Goal: Task Accomplishment & Management: Use online tool/utility

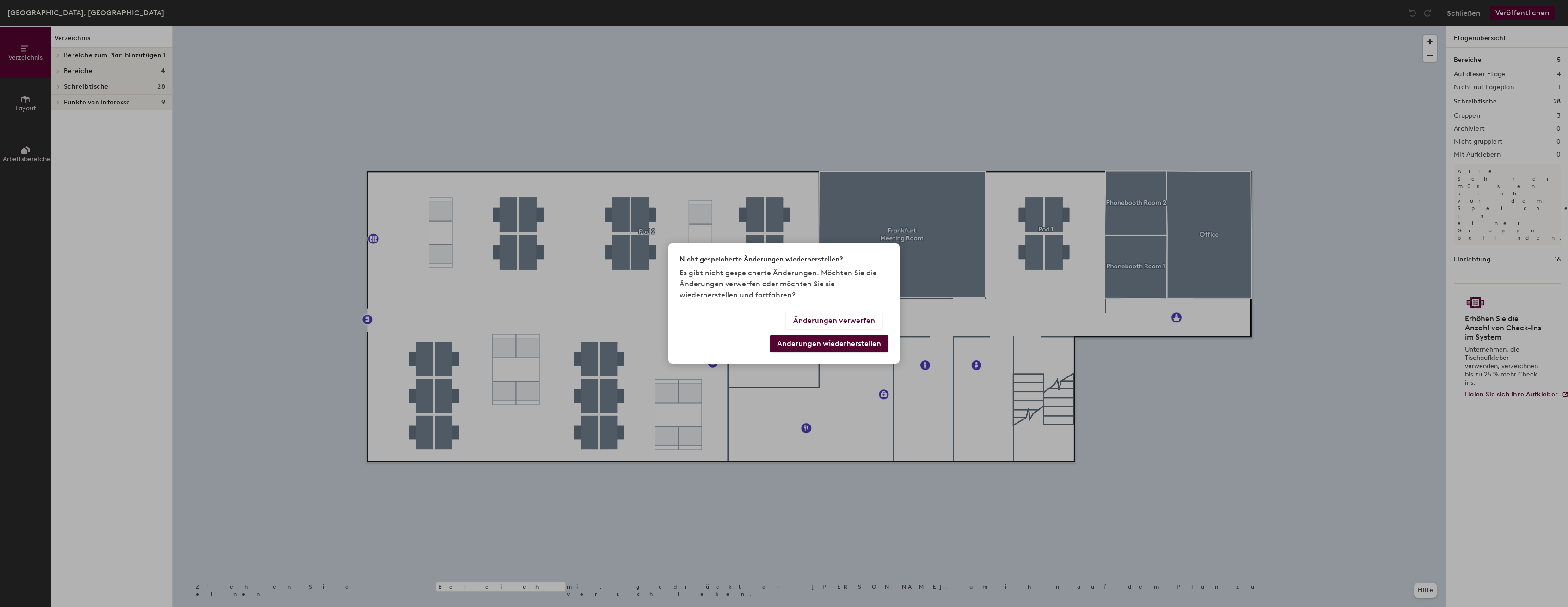
click at [636, 92] on div "Nicht gespeicherte Änderungen wiederherstellen? Es gibt nicht gespeicherte Ände…" at bounding box center [784, 304] width 1568 height 607
click at [63, 55] on div "Nicht gespeicherte Änderungen wiederherstellen? Es gibt nicht gespeicherte Ände…" at bounding box center [784, 304] width 1568 height 607
click at [824, 325] on button "Änderungen verwerfen" at bounding box center [834, 321] width 97 height 18
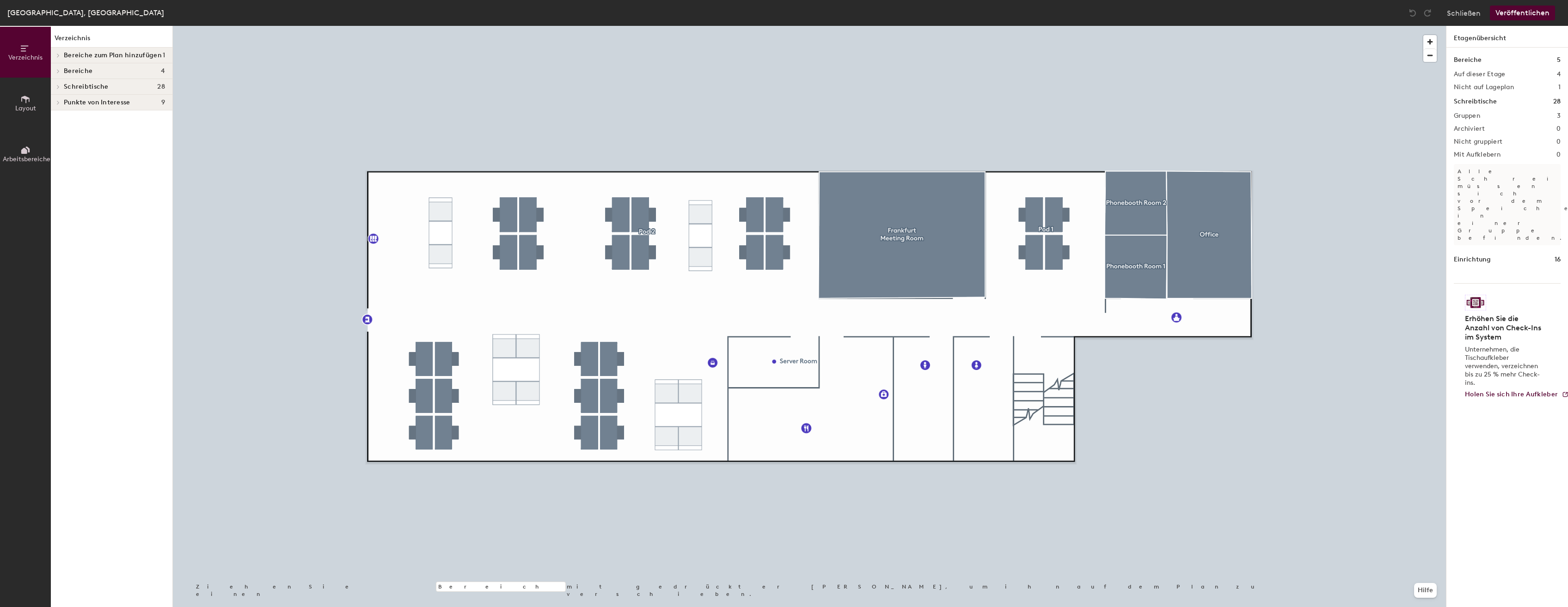
click at [57, 71] on icon at bounding box center [58, 71] width 4 height 5
click at [57, 145] on icon at bounding box center [58, 146] width 4 height 5
click at [58, 161] on icon at bounding box center [58, 162] width 4 height 5
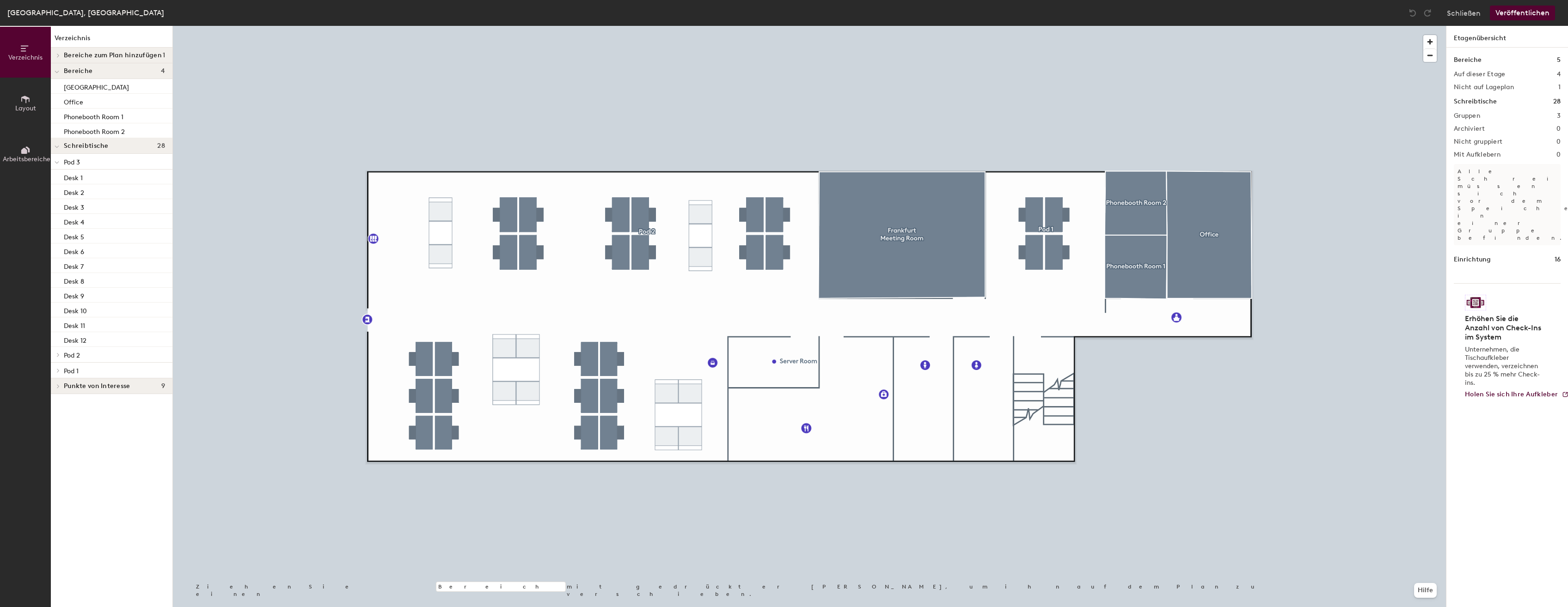
click at [59, 353] on icon at bounding box center [58, 355] width 4 height 5
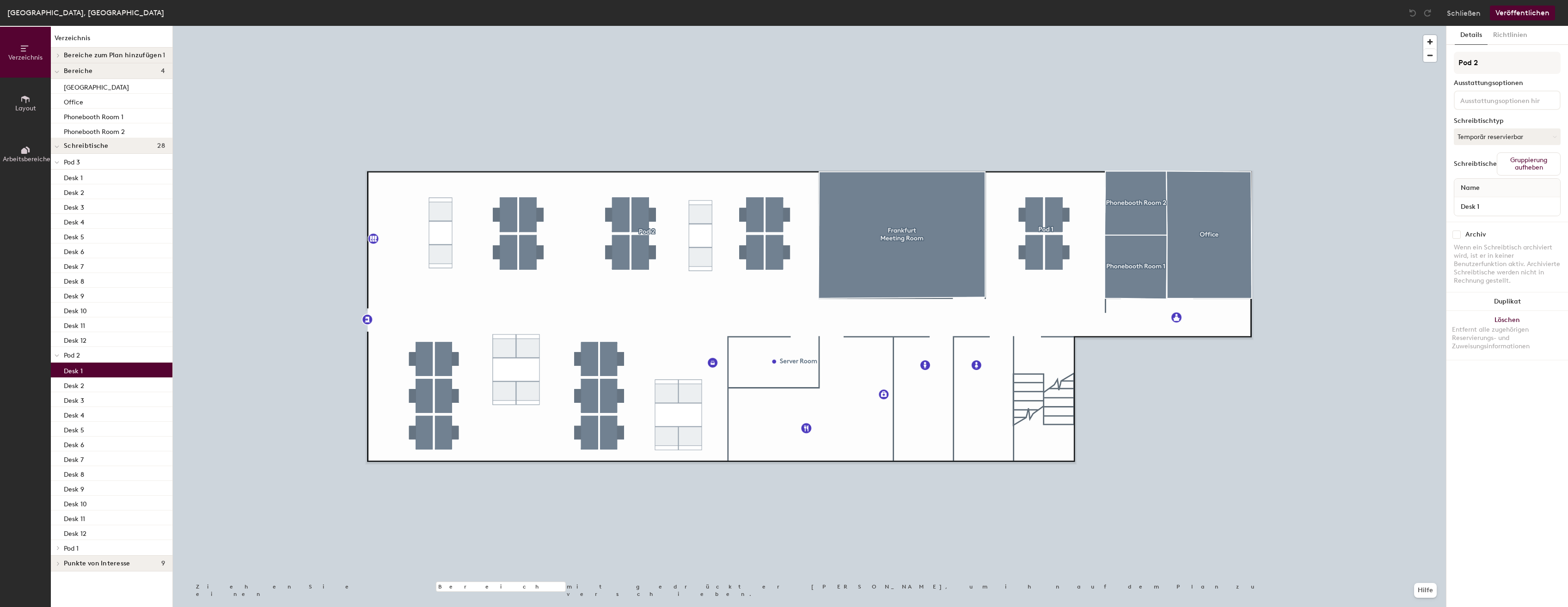
click at [91, 370] on div "Desk 1" at bounding box center [112, 370] width 122 height 15
click at [93, 385] on div "Desk 2" at bounding box center [112, 384] width 122 height 15
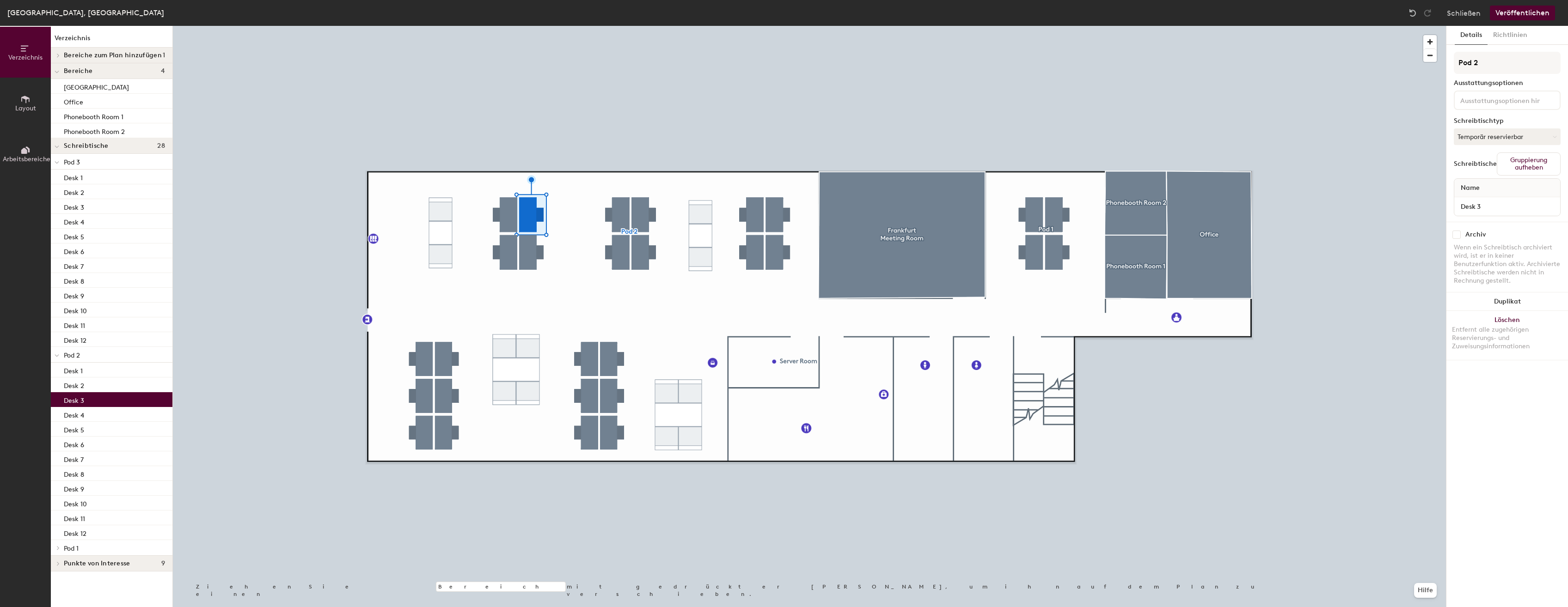
click at [79, 402] on p "Desk 3" at bounding box center [74, 399] width 20 height 10
click at [80, 412] on p "Desk 4" at bounding box center [74, 414] width 20 height 10
click at [1471, 9] on button "Schließen" at bounding box center [1463, 13] width 33 height 15
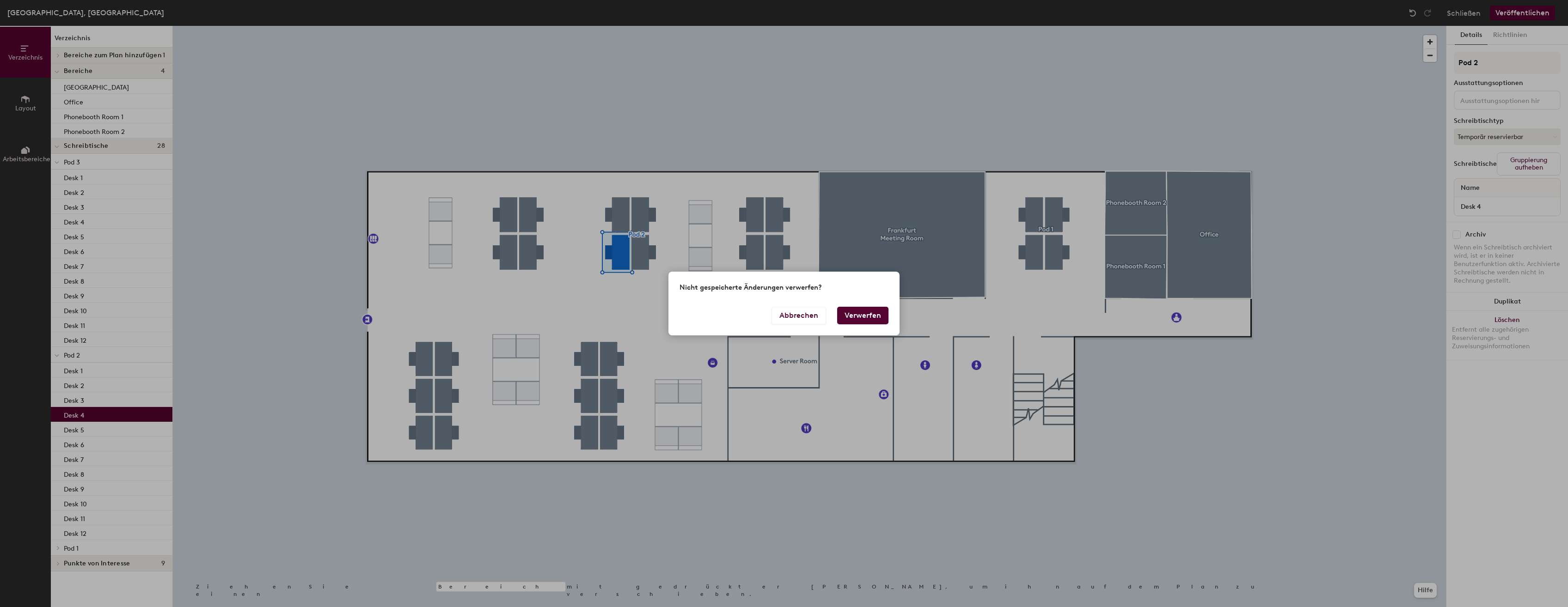
click at [849, 315] on button "Verwerfen" at bounding box center [863, 315] width 51 height 18
